Goal: Find specific page/section: Find specific page/section

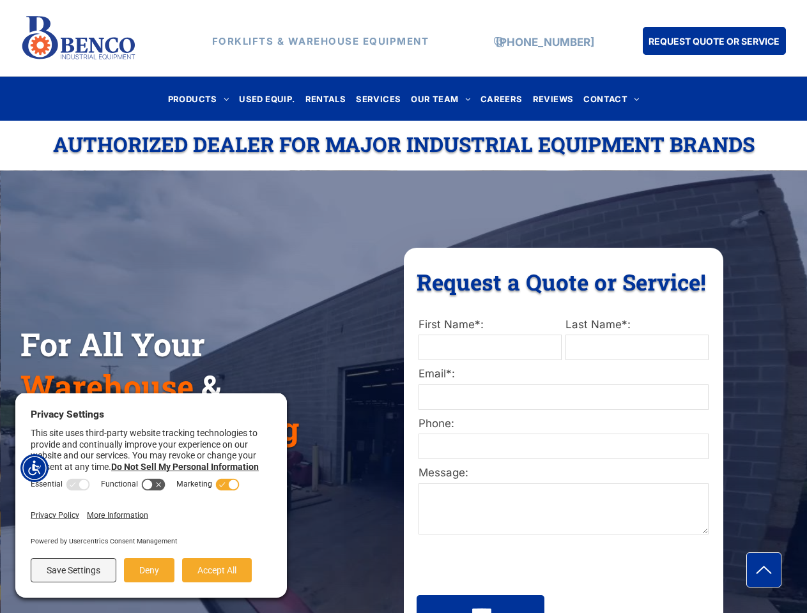
click at [404, 307] on div "Request a Quote or Service! Request a Quote or Service! First Name*: Last Name*…" at bounding box center [563, 444] width 319 height 392
click at [34, 468] on img "Accessibility Menu" at bounding box center [34, 468] width 28 height 28
